Goal: Task Accomplishment & Management: Manage account settings

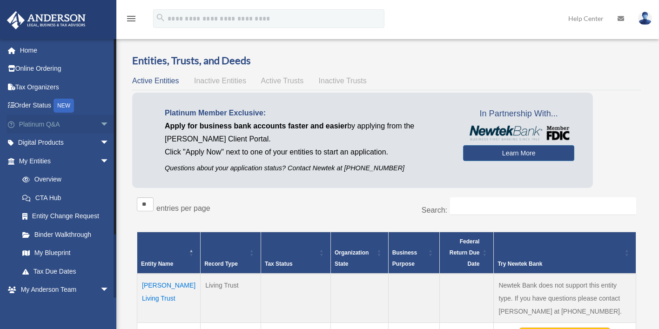
click at [100, 124] on span "arrow_drop_down" at bounding box center [109, 124] width 19 height 19
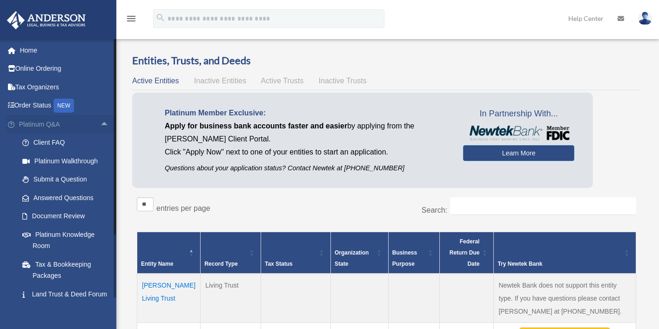
click at [100, 124] on span "arrow_drop_up" at bounding box center [109, 124] width 19 height 19
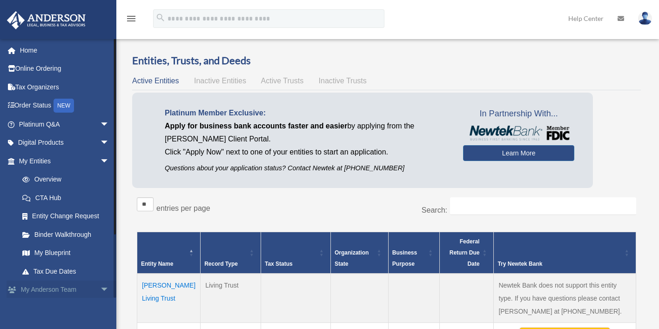
click at [100, 287] on span "arrow_drop_down" at bounding box center [109, 290] width 19 height 19
click at [100, 157] on span "arrow_drop_down" at bounding box center [109, 161] width 19 height 19
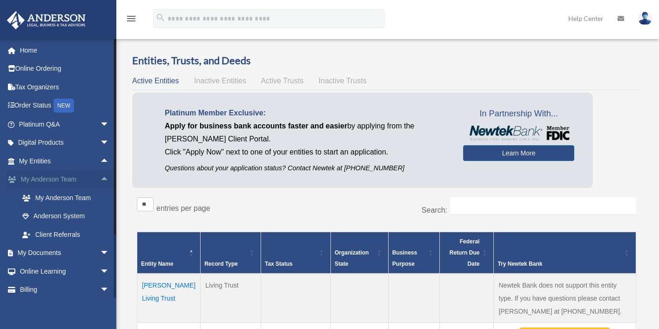
click at [100, 177] on span "arrow_drop_up" at bounding box center [109, 179] width 19 height 19
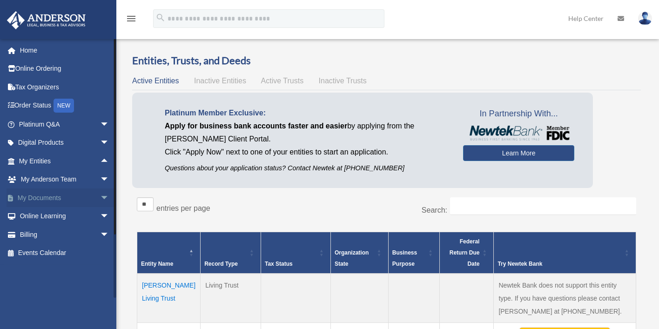
click at [38, 198] on link "My Documents arrow_drop_down" at bounding box center [65, 198] width 117 height 19
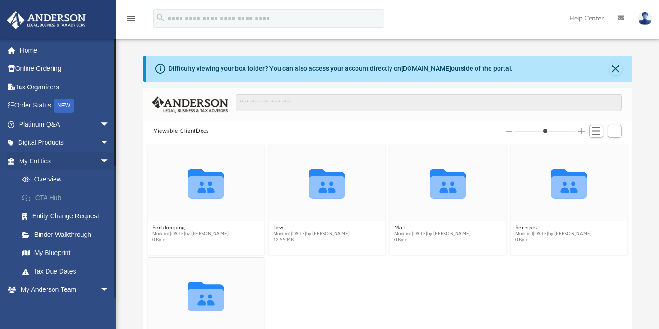
scroll to position [204, 482]
click at [323, 183] on icon "grid" at bounding box center [327, 187] width 37 height 23
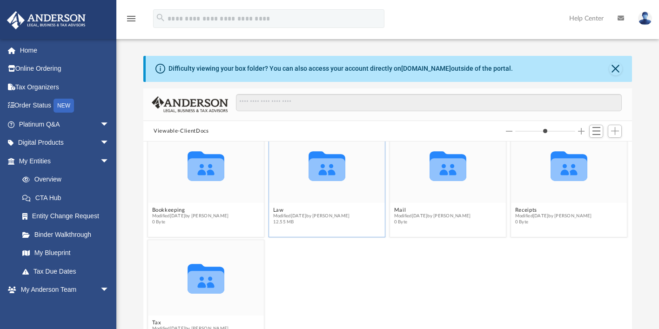
click at [326, 165] on icon "grid" at bounding box center [327, 169] width 37 height 23
click at [276, 210] on button "Law" at bounding box center [311, 210] width 77 height 6
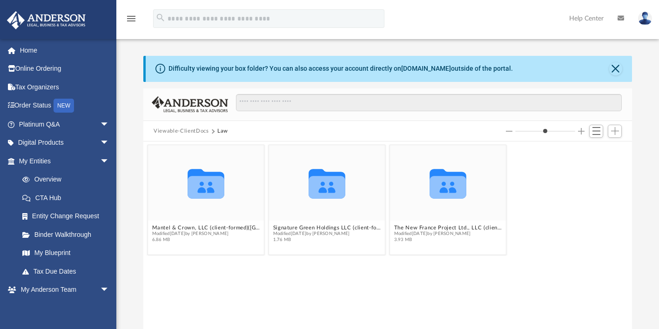
scroll to position [0, 0]
click at [173, 228] on button "Mantel & Crown, LLC (client-formed)([GEOGRAPHIC_DATA])" at bounding box center [206, 228] width 108 height 6
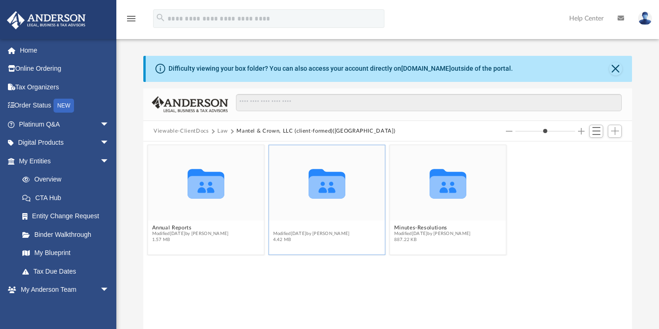
click at [290, 229] on button "Initial Docs" at bounding box center [311, 228] width 77 height 6
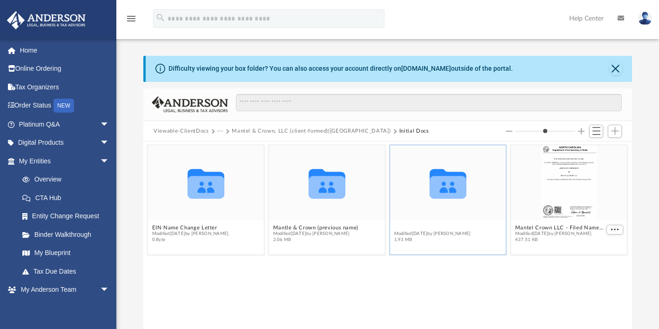
click at [421, 228] on button "MC 401k Plan" at bounding box center [432, 228] width 77 height 6
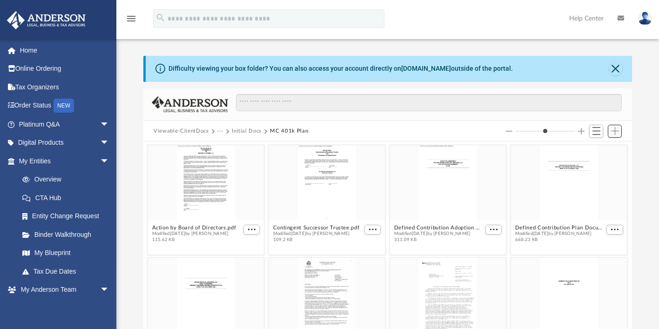
click at [616, 129] on span "Add" at bounding box center [615, 131] width 8 height 8
click at [599, 149] on li "Upload" at bounding box center [602, 150] width 30 height 10
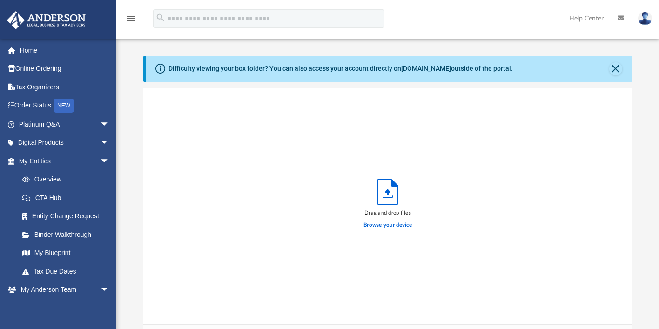
scroll to position [229, 482]
click at [389, 224] on label "Browse your device" at bounding box center [388, 225] width 48 height 8
click at [0, 0] on input "Browse your device" at bounding box center [0, 0] width 0 height 0
click at [616, 68] on button "Close" at bounding box center [616, 68] width 13 height 13
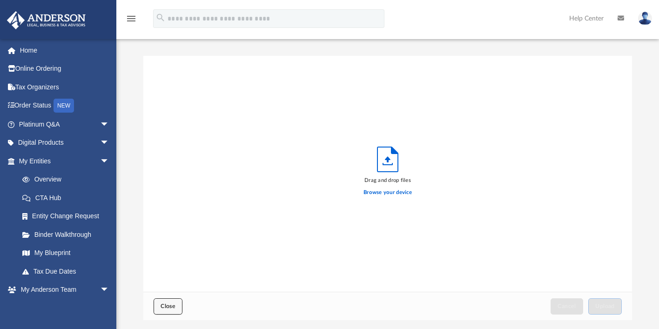
click at [167, 308] on span "Close" at bounding box center [168, 307] width 15 height 6
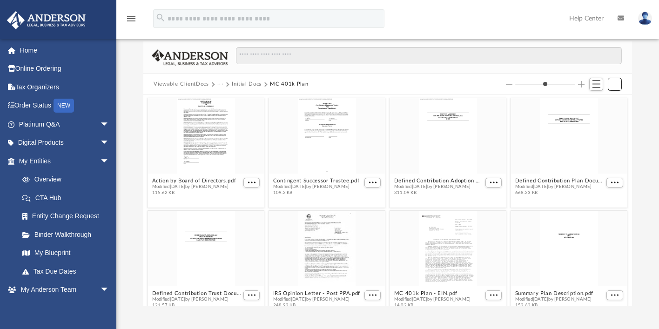
scroll to position [0, 0]
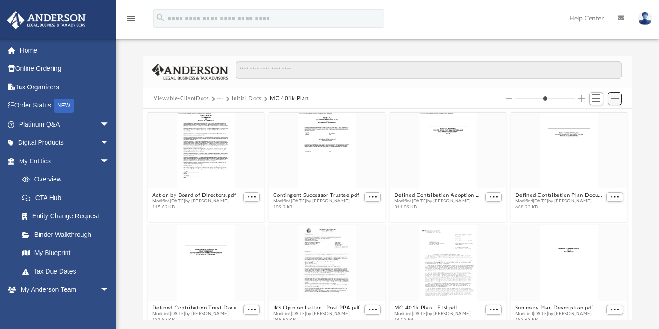
click at [615, 98] on span "Add" at bounding box center [615, 99] width 8 height 8
click at [593, 118] on li "Upload" at bounding box center [602, 117] width 30 height 10
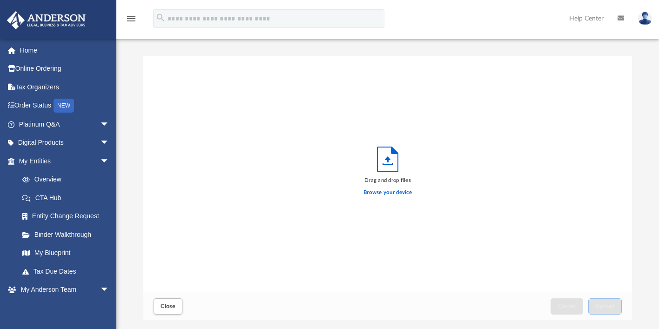
scroll to position [229, 482]
click at [396, 191] on label "Browse your device" at bounding box center [388, 193] width 48 height 8
click at [0, 0] on input "Browse your device" at bounding box center [0, 0] width 0 height 0
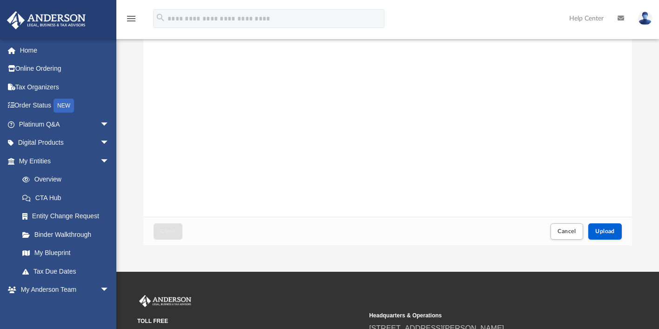
scroll to position [97, 0]
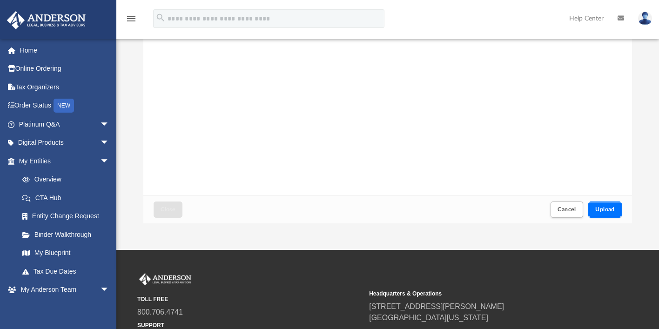
click at [604, 208] on span "Upload" at bounding box center [606, 210] width 20 height 6
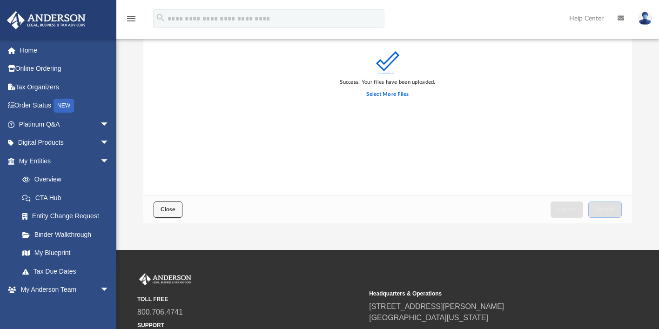
click at [170, 211] on span "Close" at bounding box center [168, 210] width 15 height 6
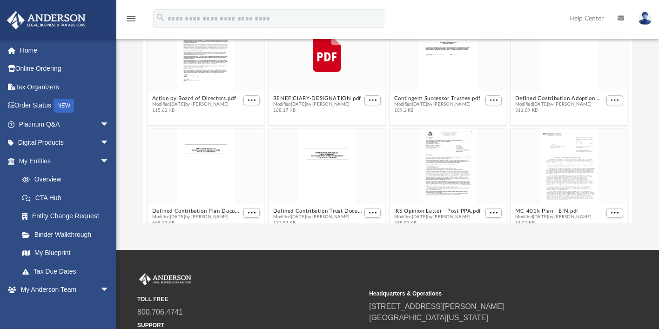
scroll to position [92, 0]
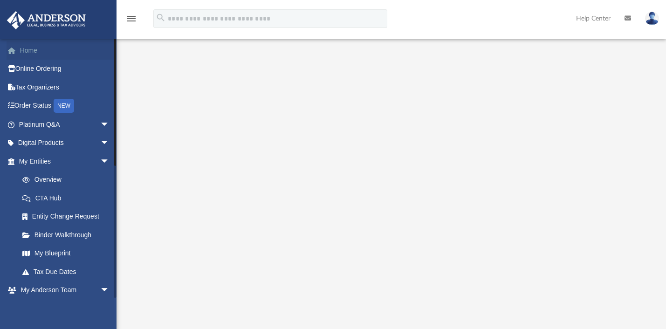
click at [30, 49] on link "Home" at bounding box center [65, 50] width 117 height 19
click at [43, 107] on link "Order Status NEW" at bounding box center [65, 105] width 117 height 19
click at [61, 103] on div "NEW" at bounding box center [64, 106] width 20 height 14
